Goal: Communication & Community: Answer question/provide support

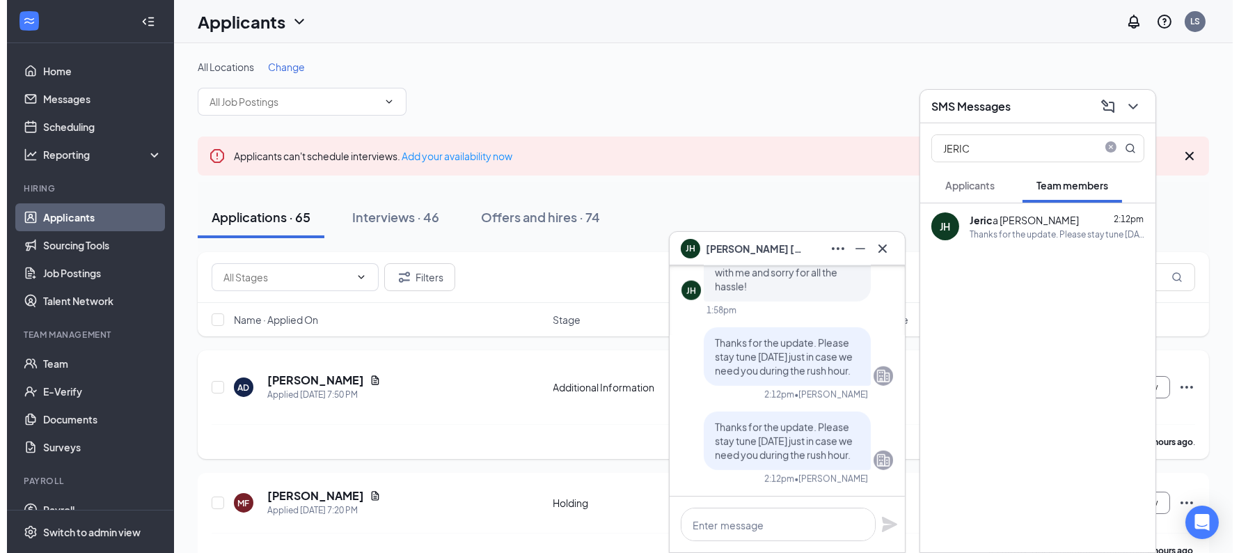
scroll to position [-798, 0]
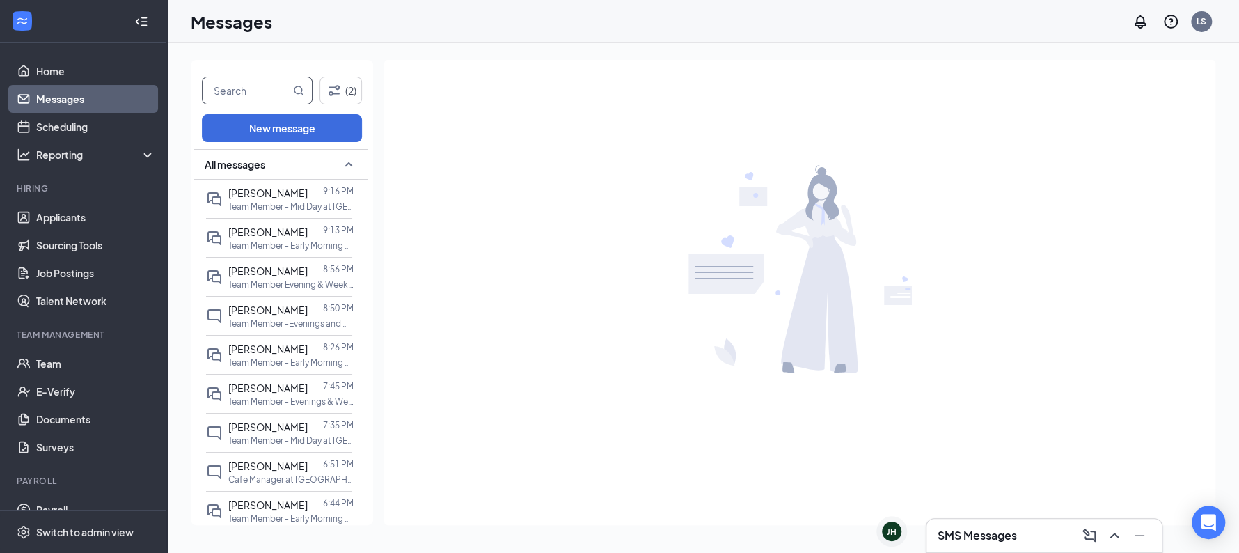
click at [246, 86] on input "text" at bounding box center [246, 90] width 88 height 26
type input "ja"
click at [267, 283] on p "Team Member Evening & Weekends at [GEOGRAPHIC_DATA] TX-222 LLC" at bounding box center [290, 284] width 125 height 12
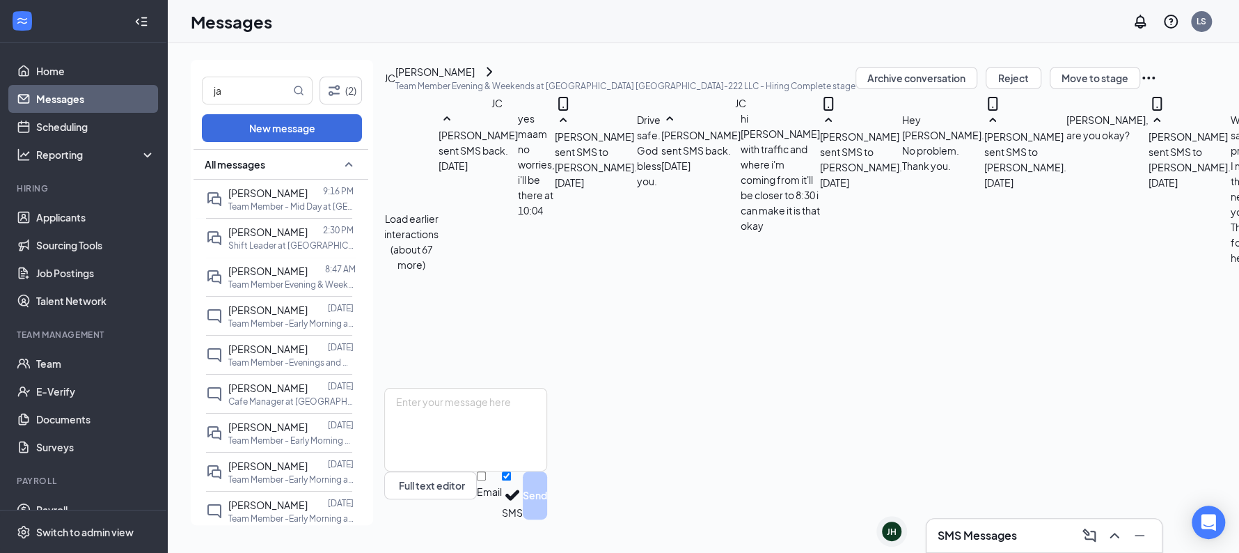
scroll to position [613, 0]
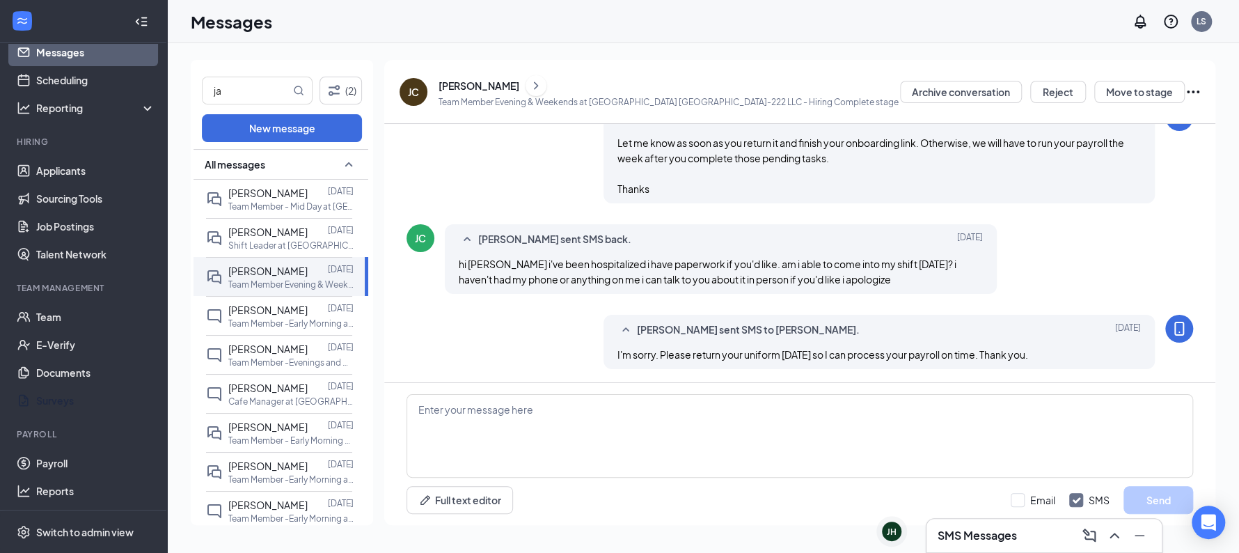
scroll to position [44, 0]
click at [72, 465] on link "Payroll" at bounding box center [95, 466] width 119 height 28
